Goal: Task Accomplishment & Management: Use online tool/utility

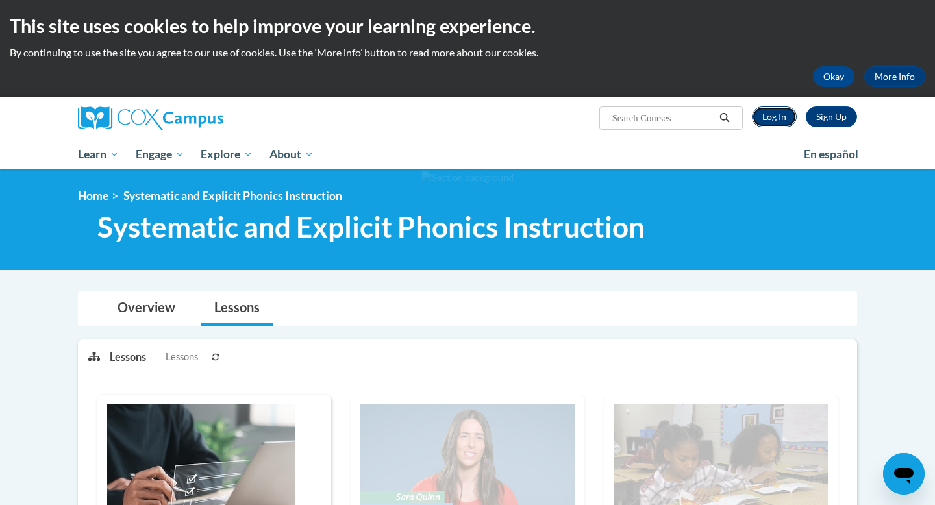
click at [781, 119] on link "Log In" at bounding box center [774, 116] width 45 height 21
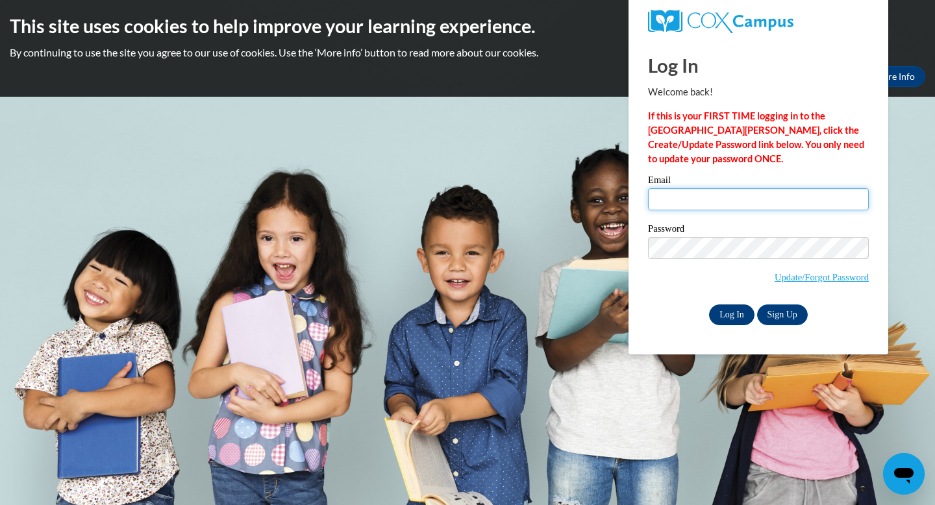
type input "haaren4732@ung.edu"
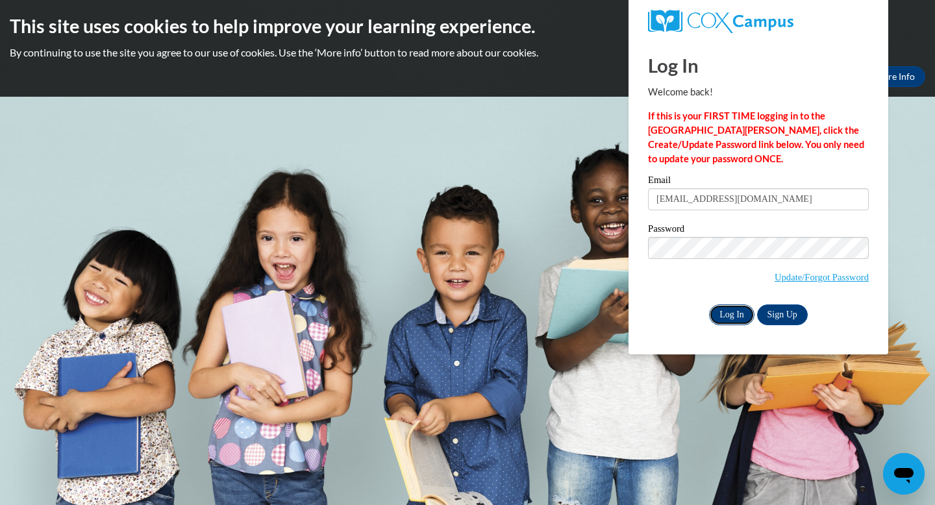
click at [736, 313] on input "Log In" at bounding box center [731, 314] width 45 height 21
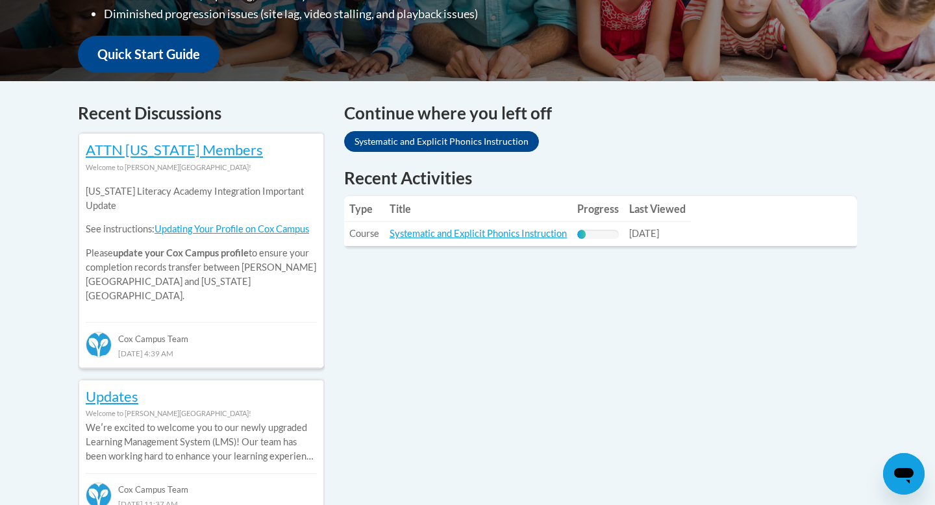
scroll to position [478, 0]
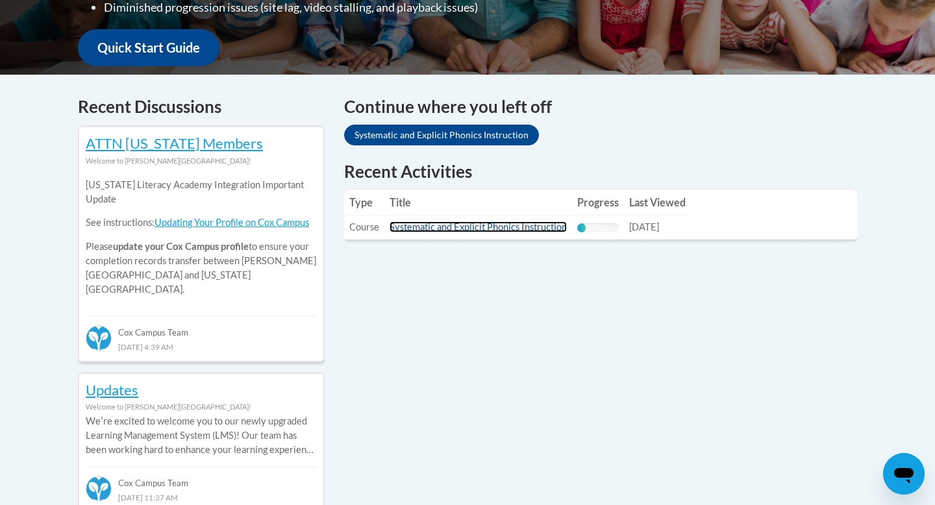
click at [434, 225] on link "Systematic and Explicit Phonics Instruction" at bounding box center [477, 226] width 177 height 11
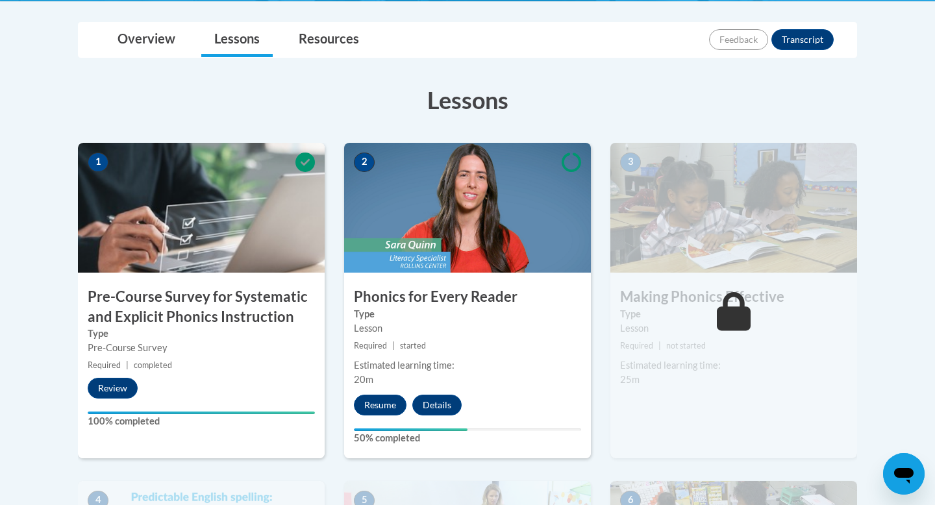
scroll to position [337, 0]
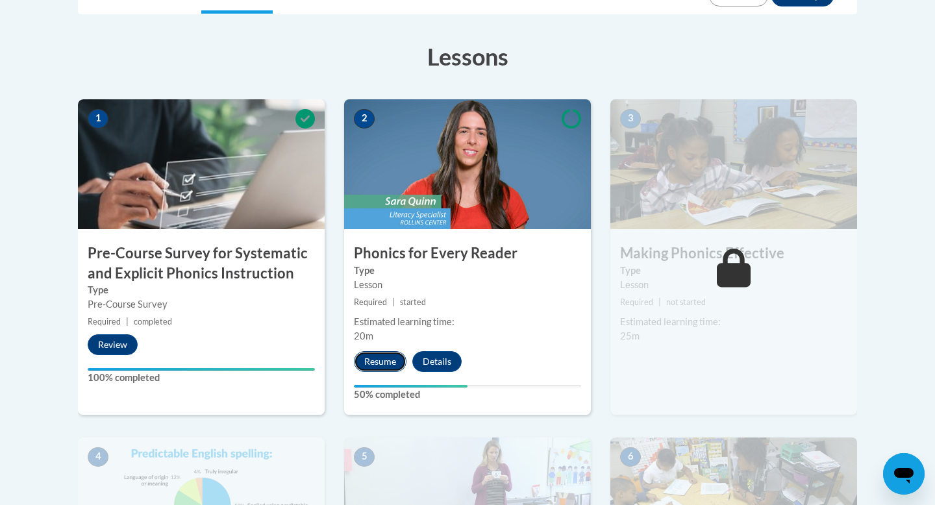
click at [387, 360] on button "Resume" at bounding box center [380, 361] width 53 height 21
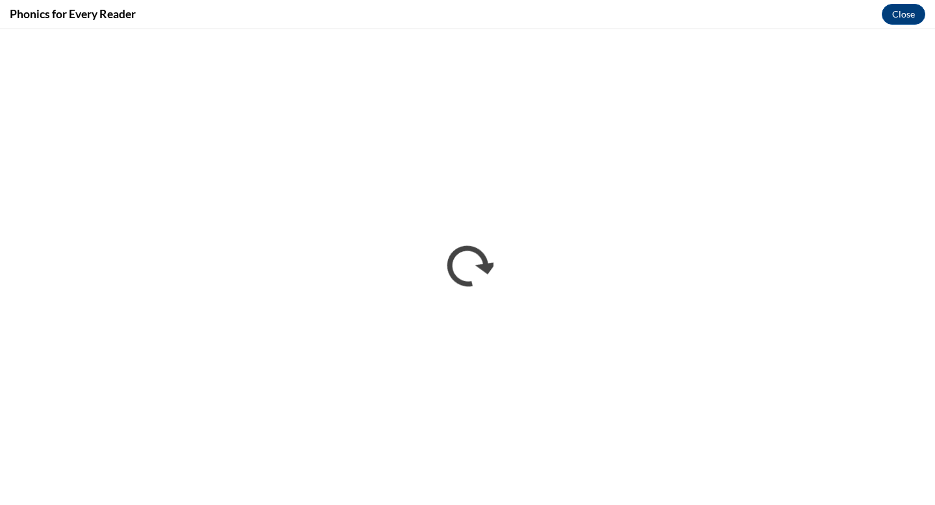
scroll to position [0, 0]
